Goal: Transaction & Acquisition: Purchase product/service

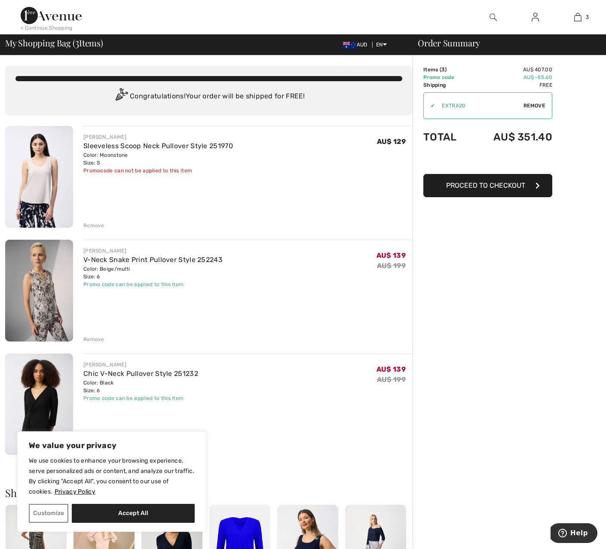
click at [92, 340] on div "Remove" at bounding box center [93, 340] width 21 height 8
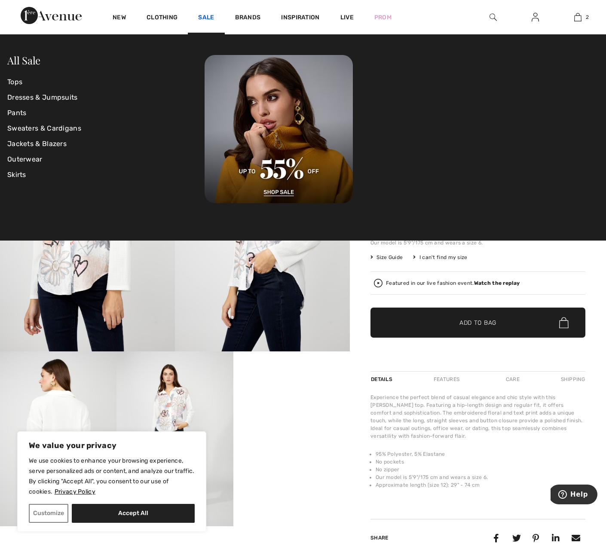
click at [208, 14] on link "Sale" at bounding box center [206, 18] width 16 height 9
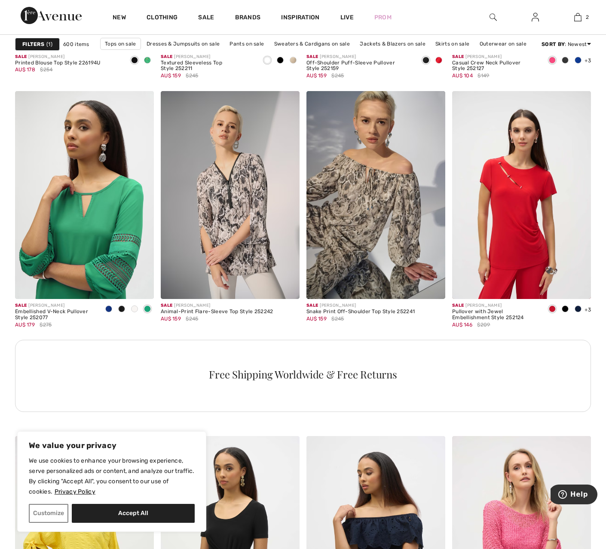
scroll to position [822, 0]
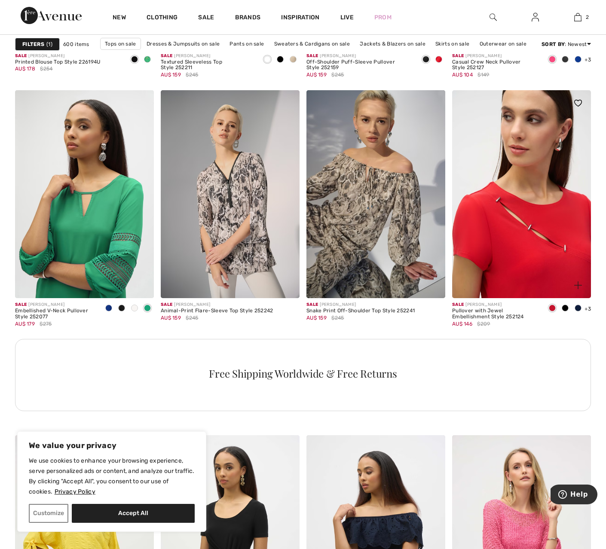
click at [528, 252] on img at bounding box center [521, 194] width 139 height 209
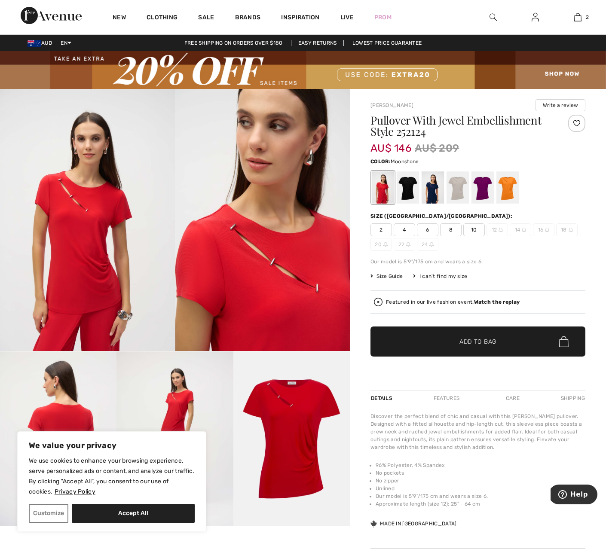
click at [462, 193] on div at bounding box center [458, 188] width 22 height 32
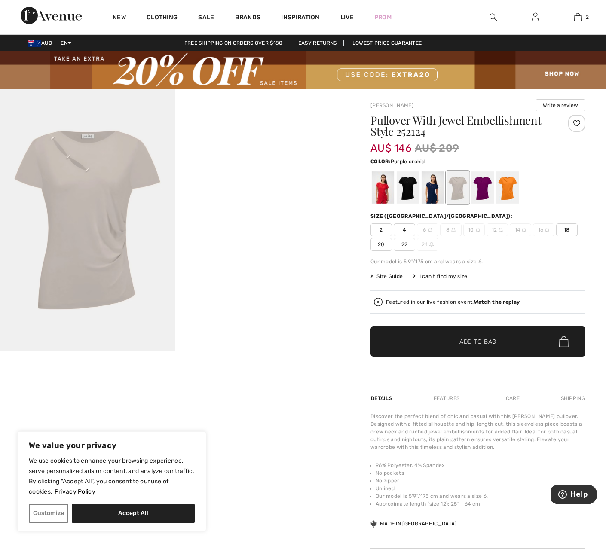
click at [482, 192] on div at bounding box center [483, 188] width 22 height 32
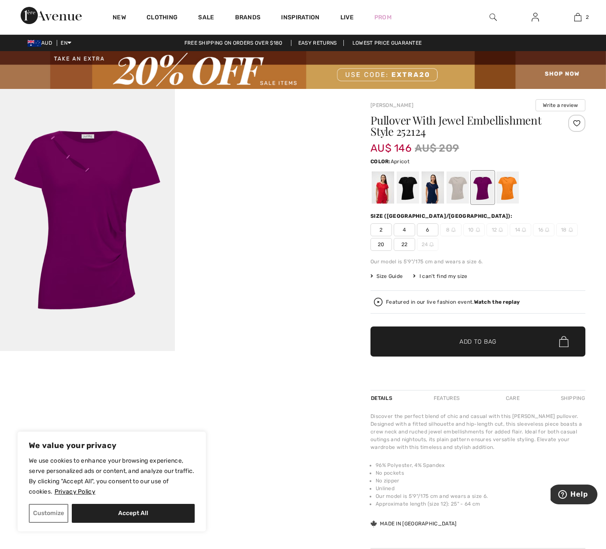
click at [508, 192] on div at bounding box center [508, 188] width 22 height 32
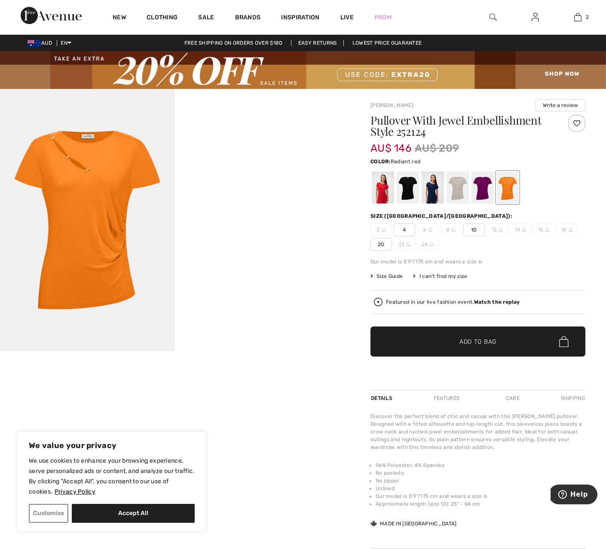
click at [383, 190] on div at bounding box center [383, 188] width 22 height 32
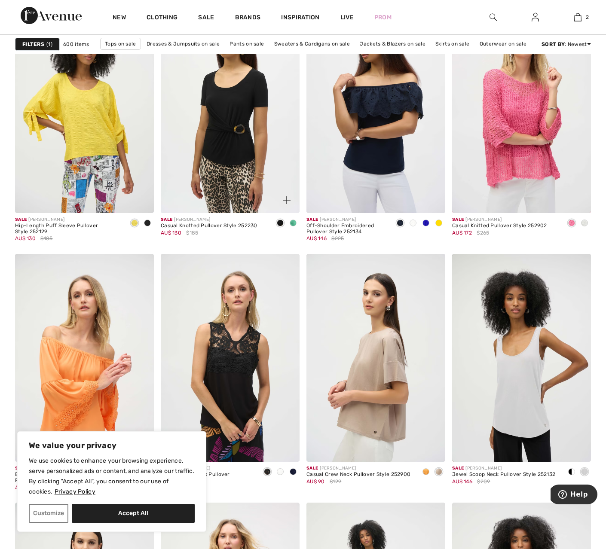
scroll to position [1254, 0]
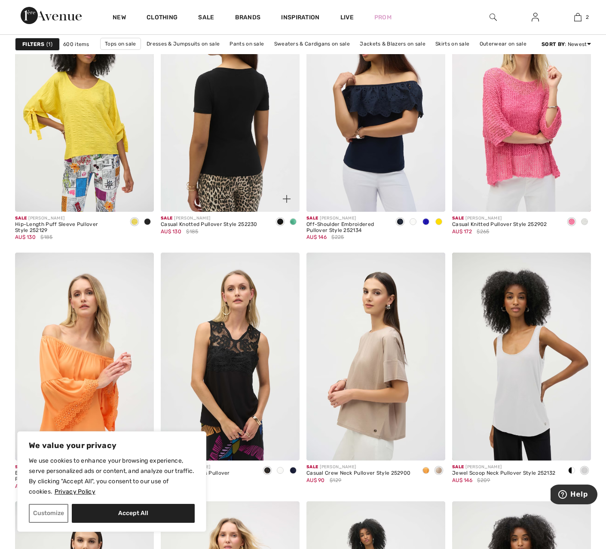
click at [239, 192] on img at bounding box center [230, 107] width 139 height 209
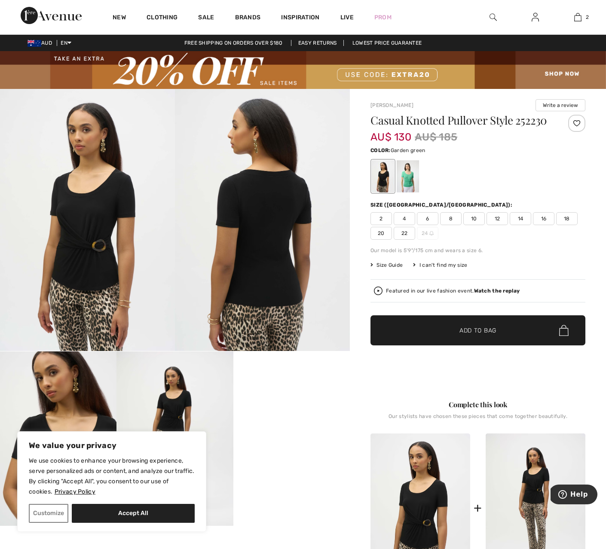
click at [411, 181] on div at bounding box center [408, 176] width 22 height 32
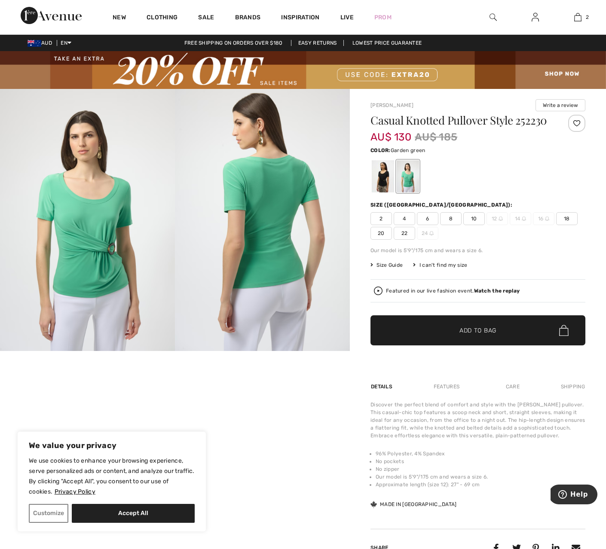
click at [377, 291] on img at bounding box center [378, 291] width 9 height 9
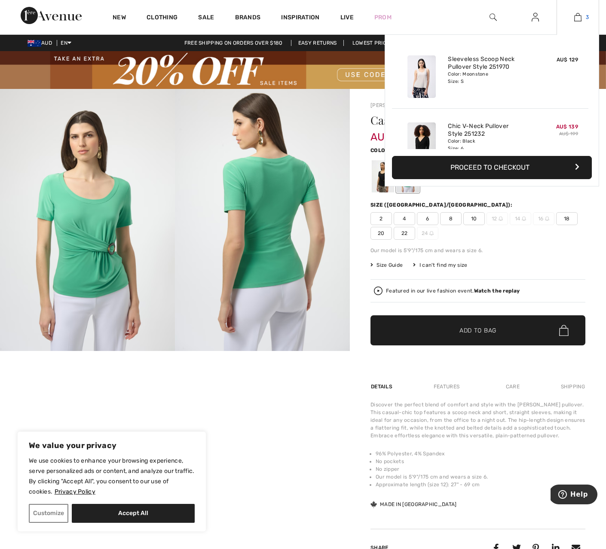
click at [580, 17] on img at bounding box center [577, 17] width 7 height 10
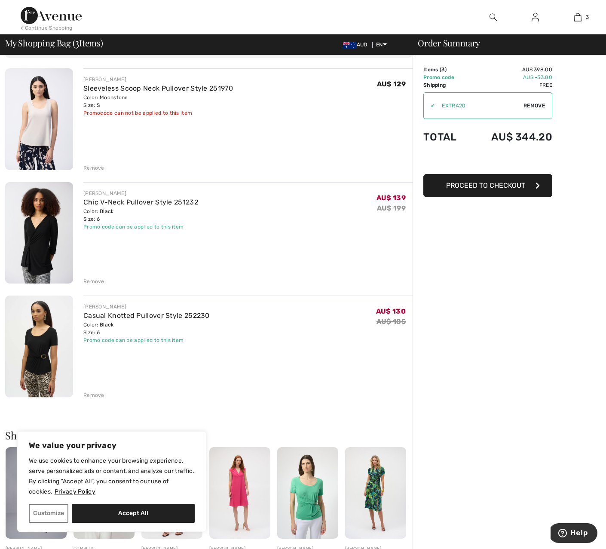
scroll to position [58, 0]
click at [95, 168] on div "Remove" at bounding box center [93, 167] width 21 height 8
